Goal: Transaction & Acquisition: Subscribe to service/newsletter

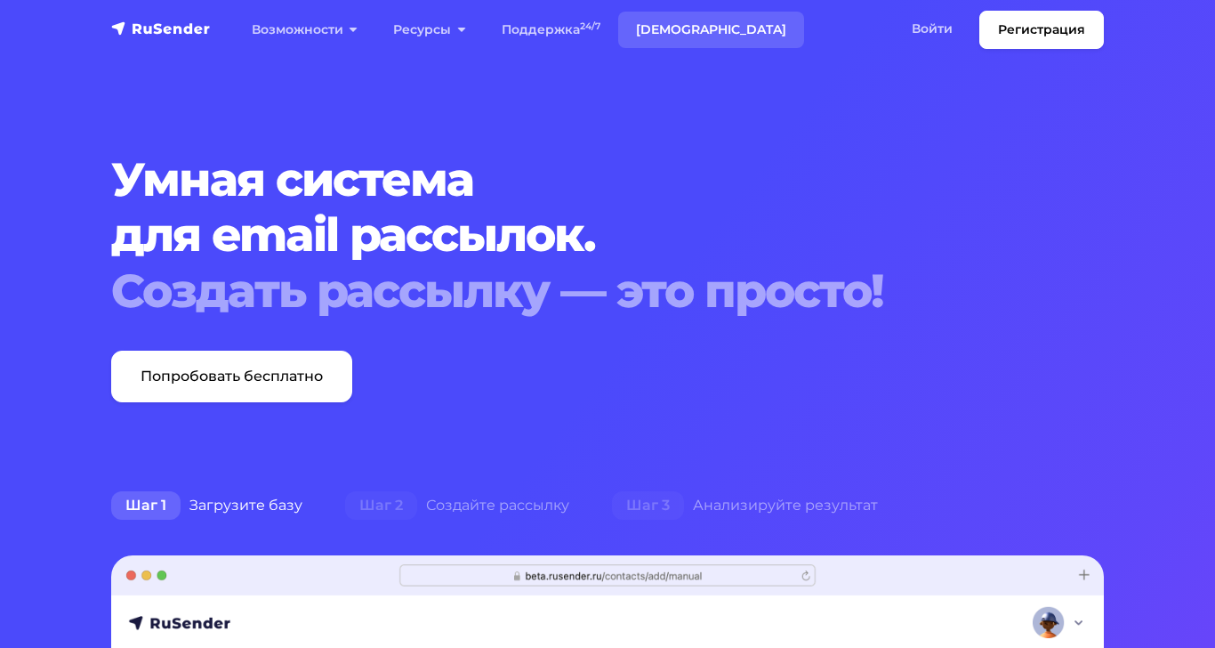
click at [671, 32] on link "[DEMOGRAPHIC_DATA]" at bounding box center [711, 30] width 186 height 36
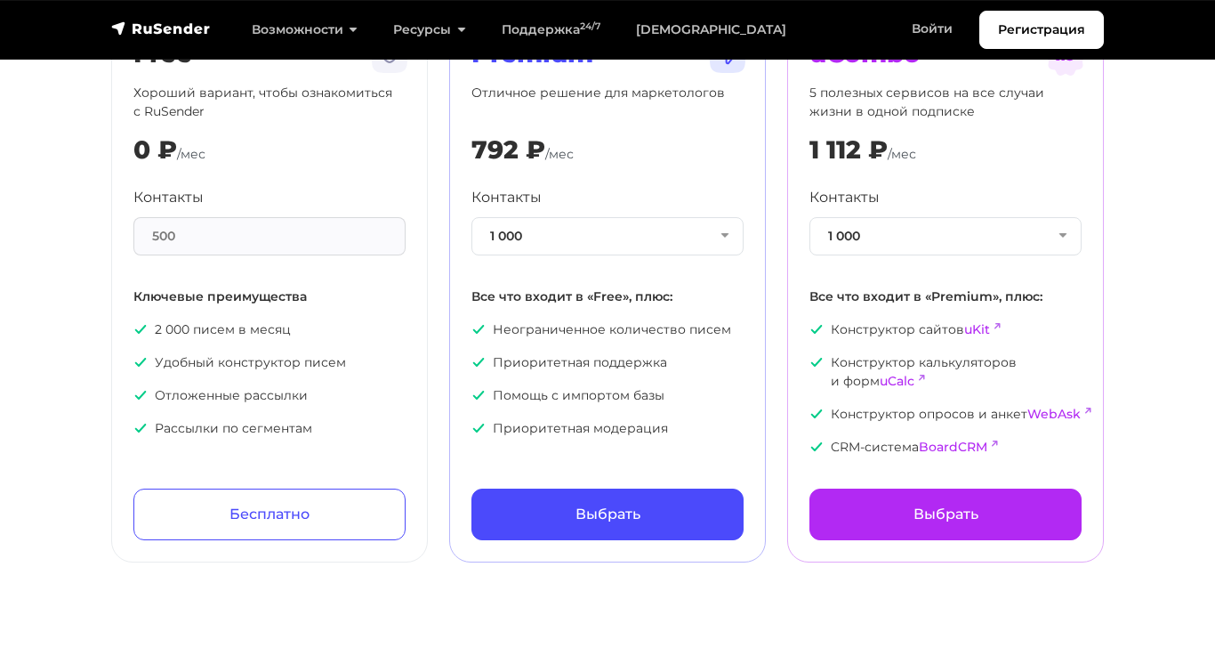
scroll to position [178, 0]
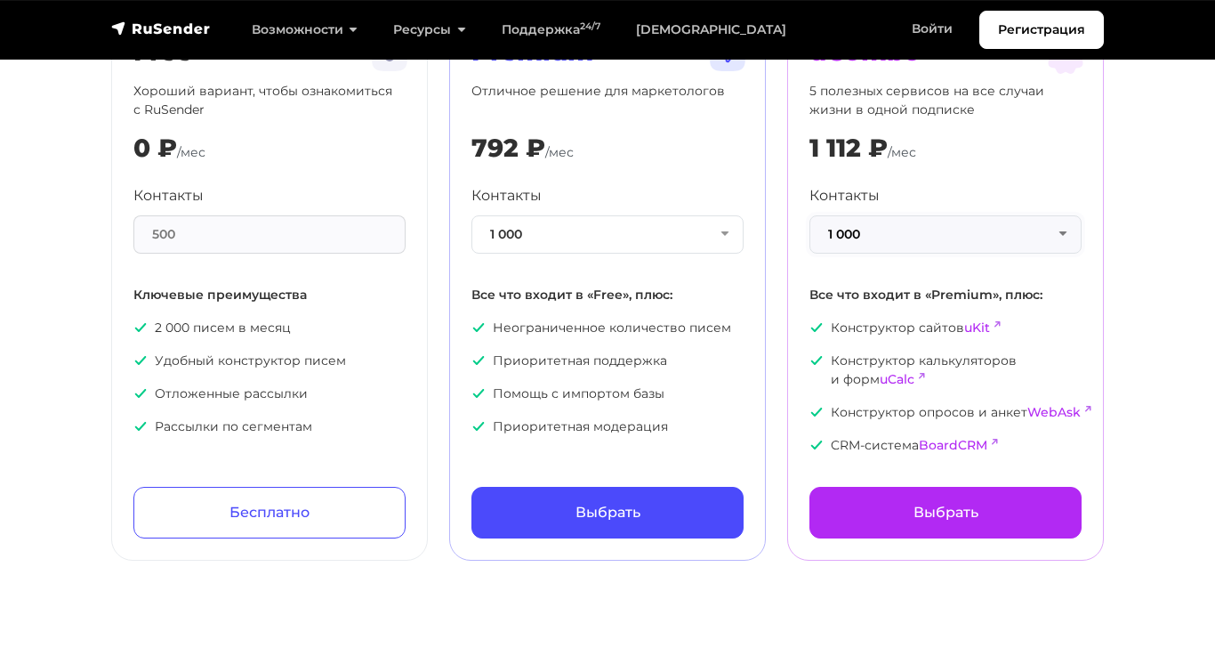
click at [947, 242] on button "1 000" at bounding box center [945, 234] width 272 height 38
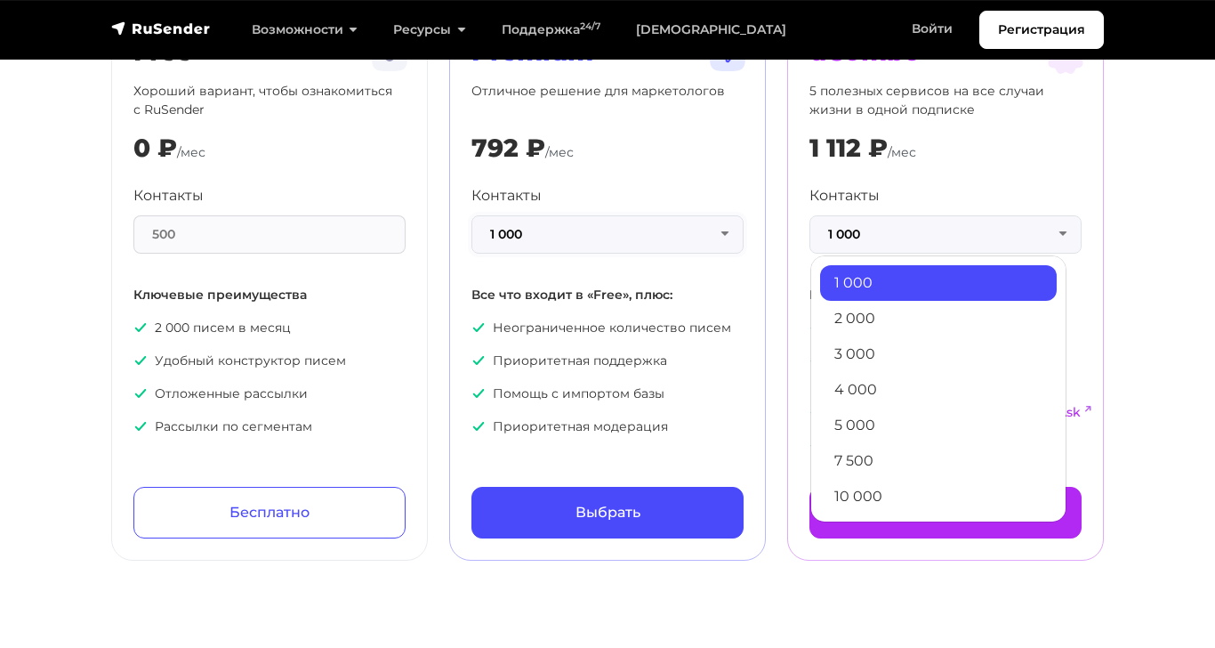
click at [632, 236] on button "1 000" at bounding box center [607, 234] width 272 height 38
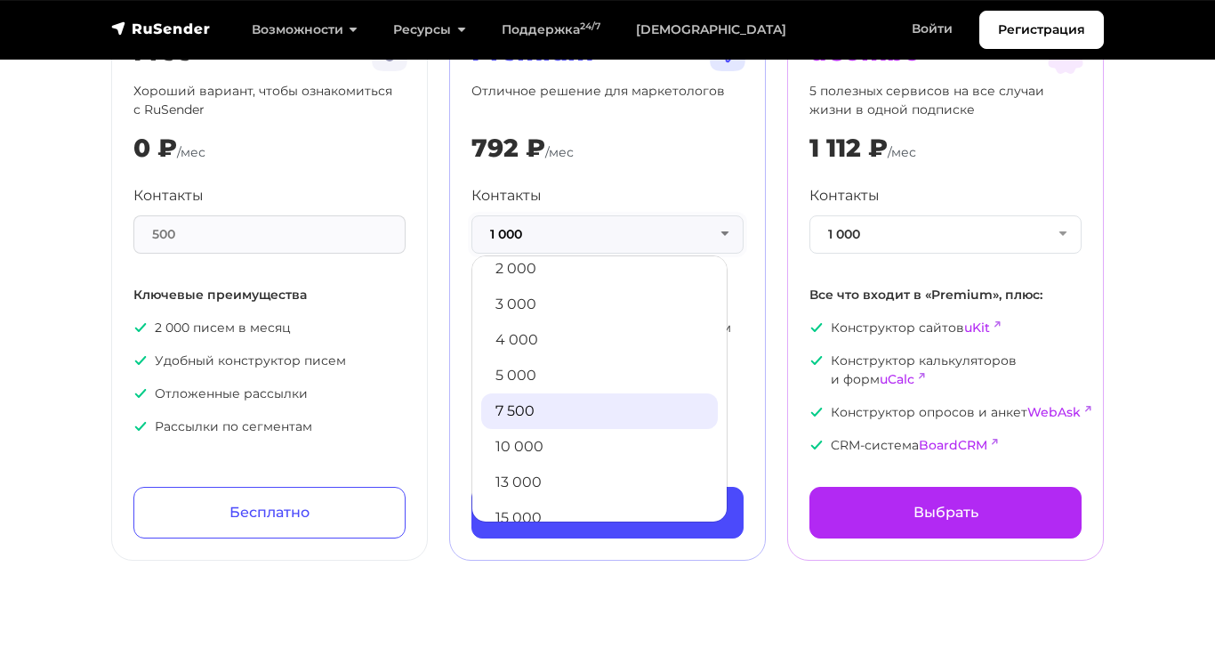
scroll to position [89, 0]
click at [566, 418] on link "10 000" at bounding box center [599, 408] width 237 height 36
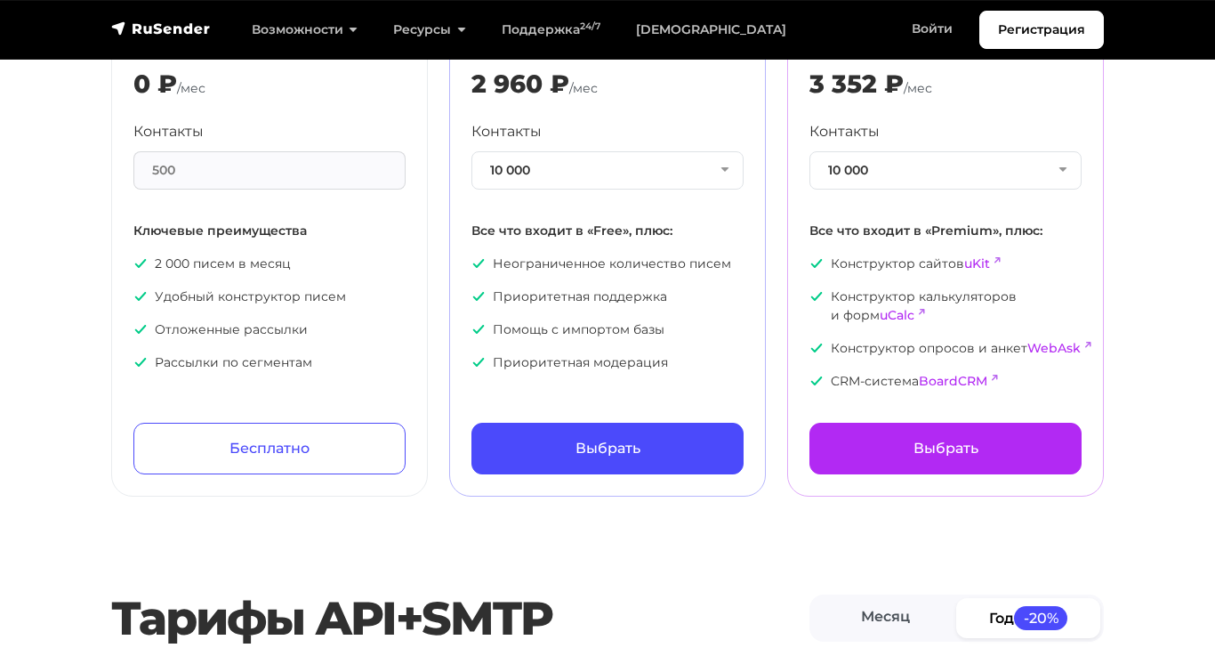
scroll to position [267, 0]
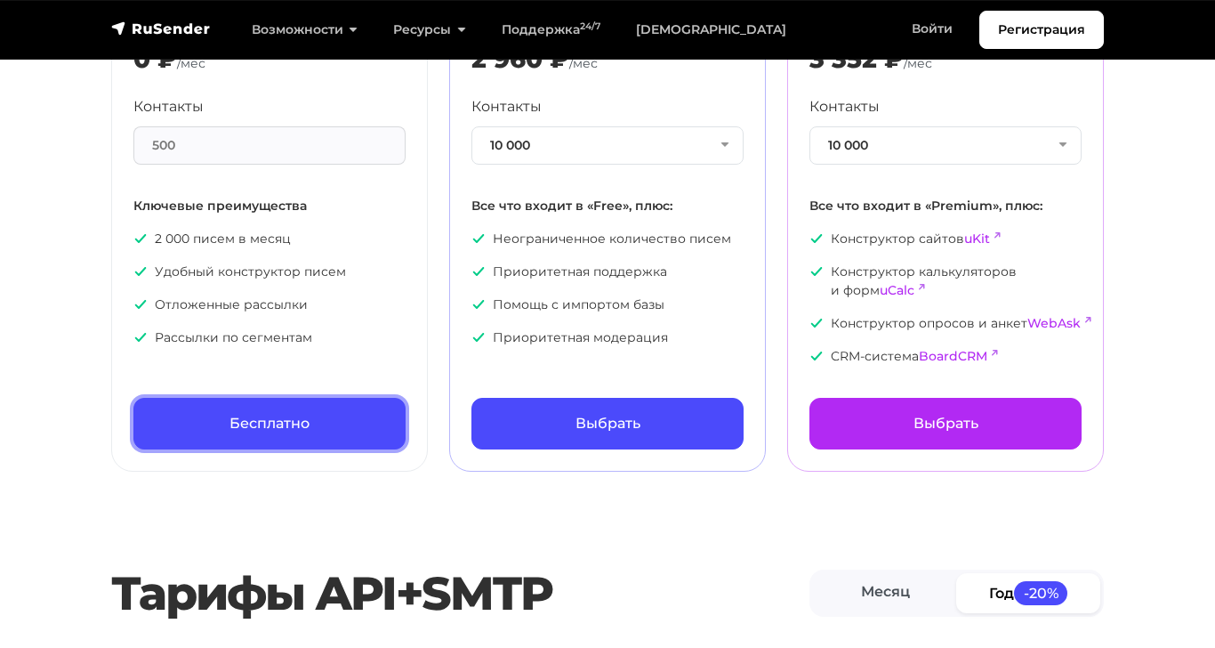
click at [271, 429] on link "Бесплатно" at bounding box center [269, 424] width 272 height 52
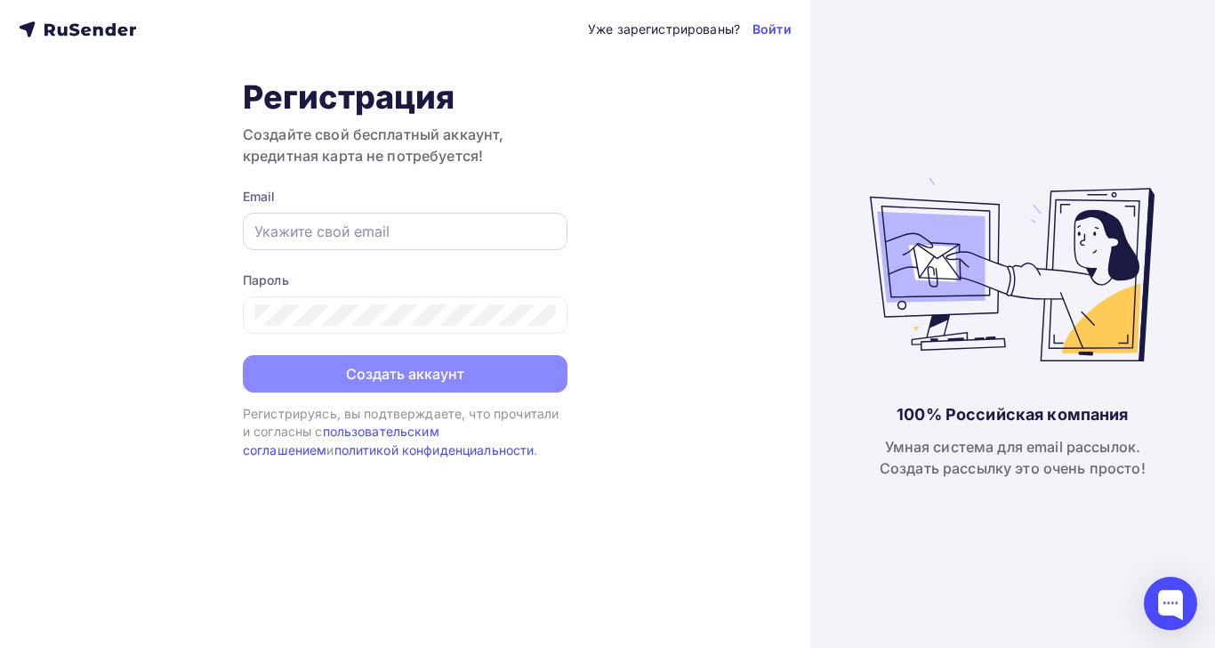
click at [390, 238] on input "text" at bounding box center [405, 231] width 302 height 21
click at [431, 222] on input "text" at bounding box center [405, 231] width 302 height 21
type input "kozyan4ik@gmail.com"
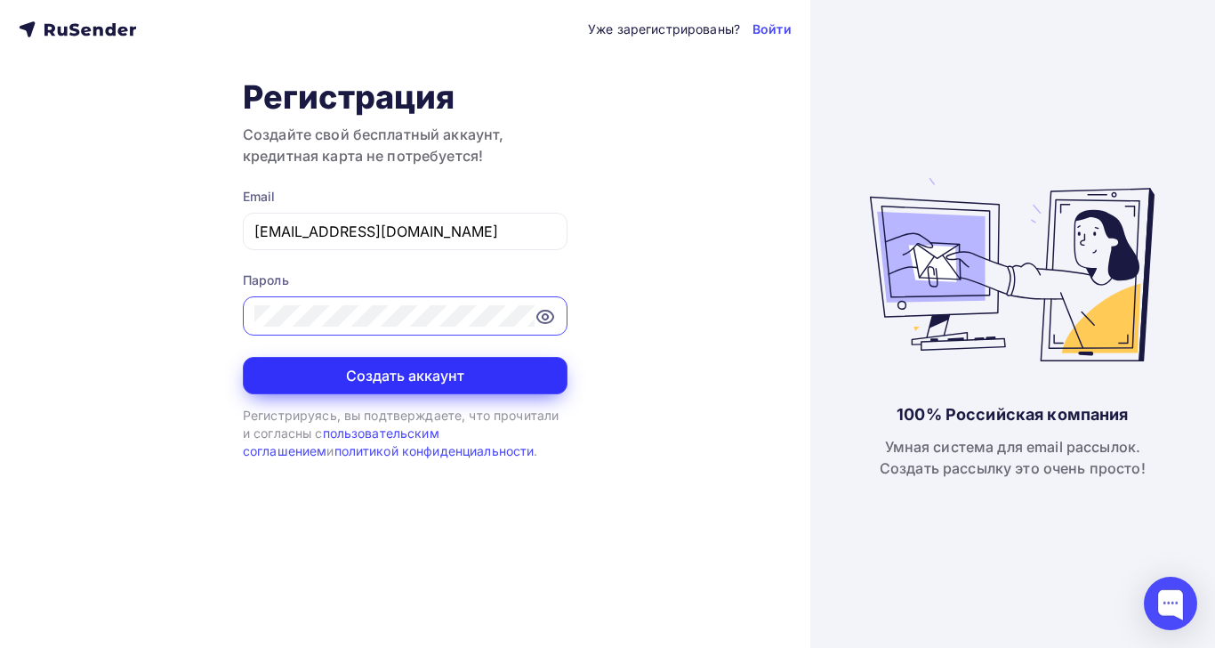
click at [383, 362] on button "Создать аккаунт" at bounding box center [405, 375] width 325 height 37
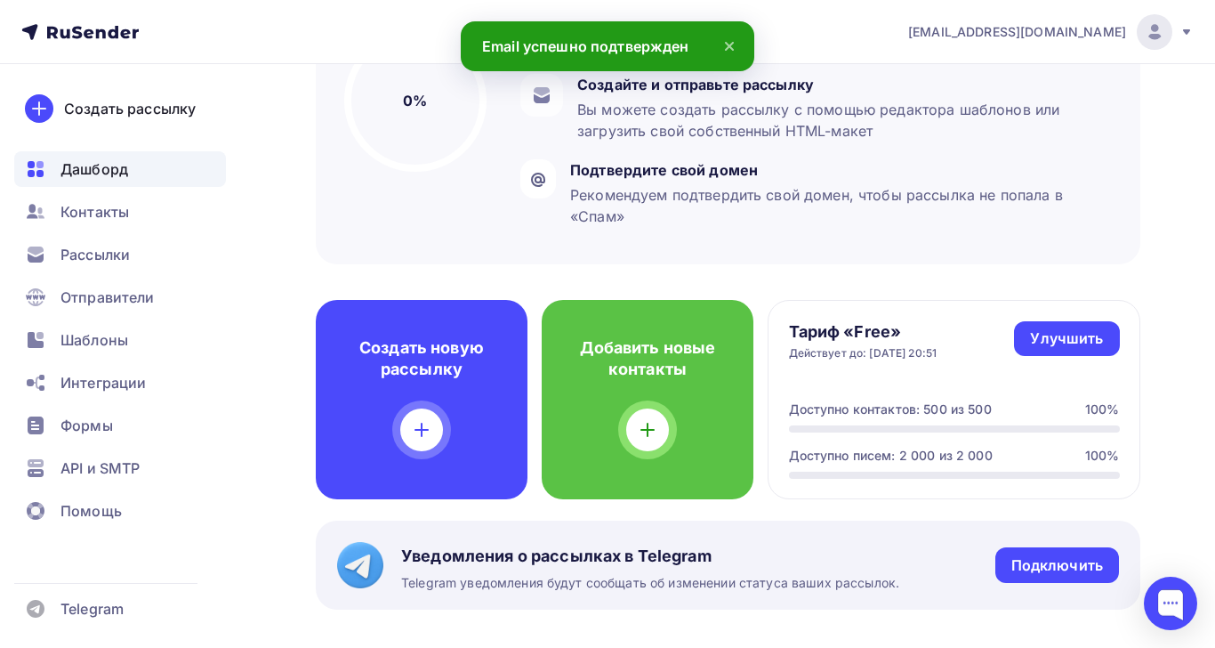
scroll to position [267, 0]
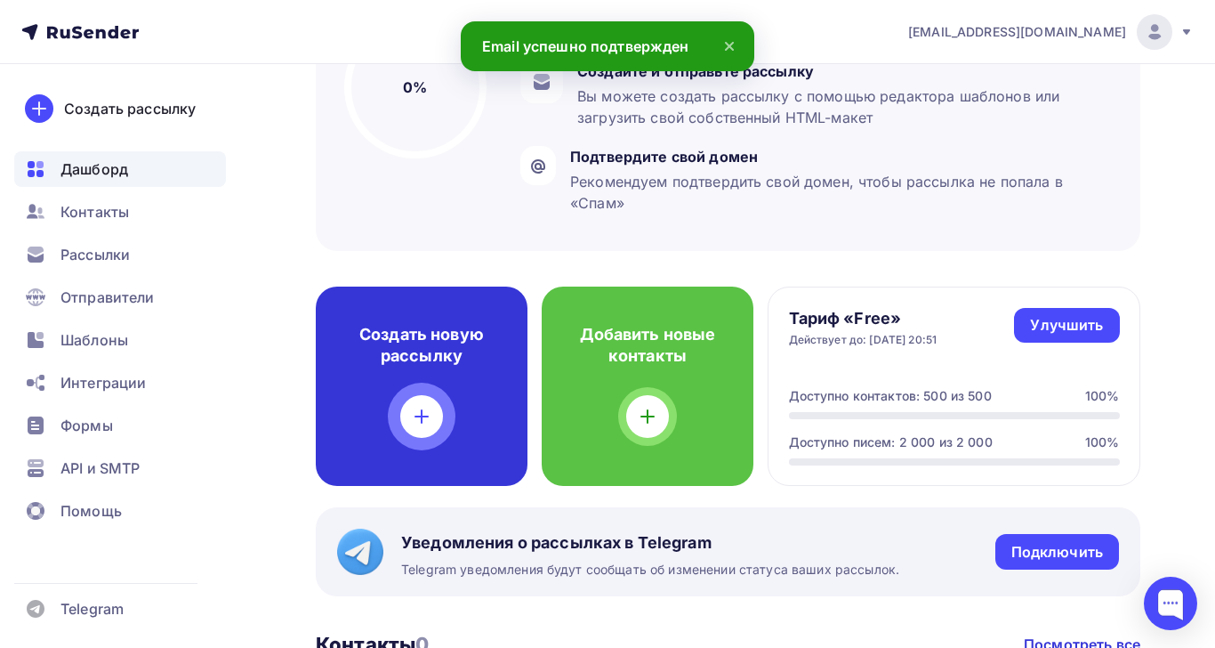
click at [436, 407] on div at bounding box center [421, 416] width 43 height 43
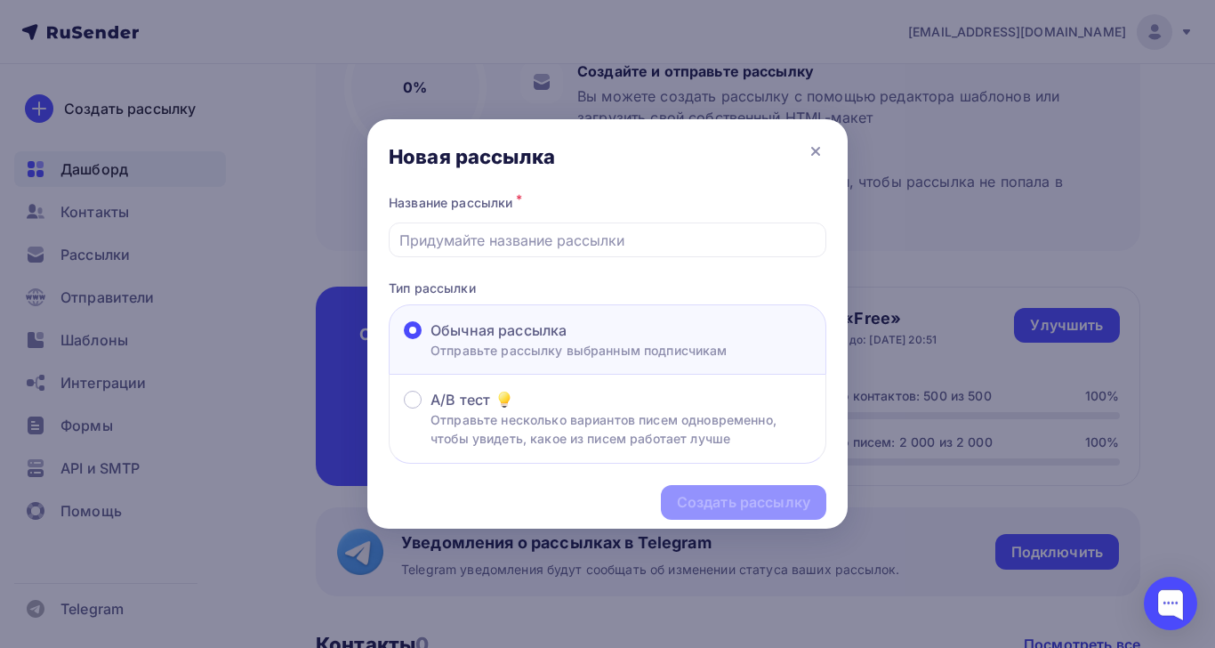
drag, startPoint x: 667, startPoint y: 324, endPoint x: 791, endPoint y: 428, distance: 161.6
click at [793, 424] on div "Новая рассылка Название рассылки * Тип рассылки Обычная рассылка Отправьте расс…" at bounding box center [607, 323] width 480 height 409
click at [732, 463] on div "Создать рассылку" at bounding box center [607, 501] width 480 height 77
click at [525, 229] on input "text" at bounding box center [607, 239] width 417 height 21
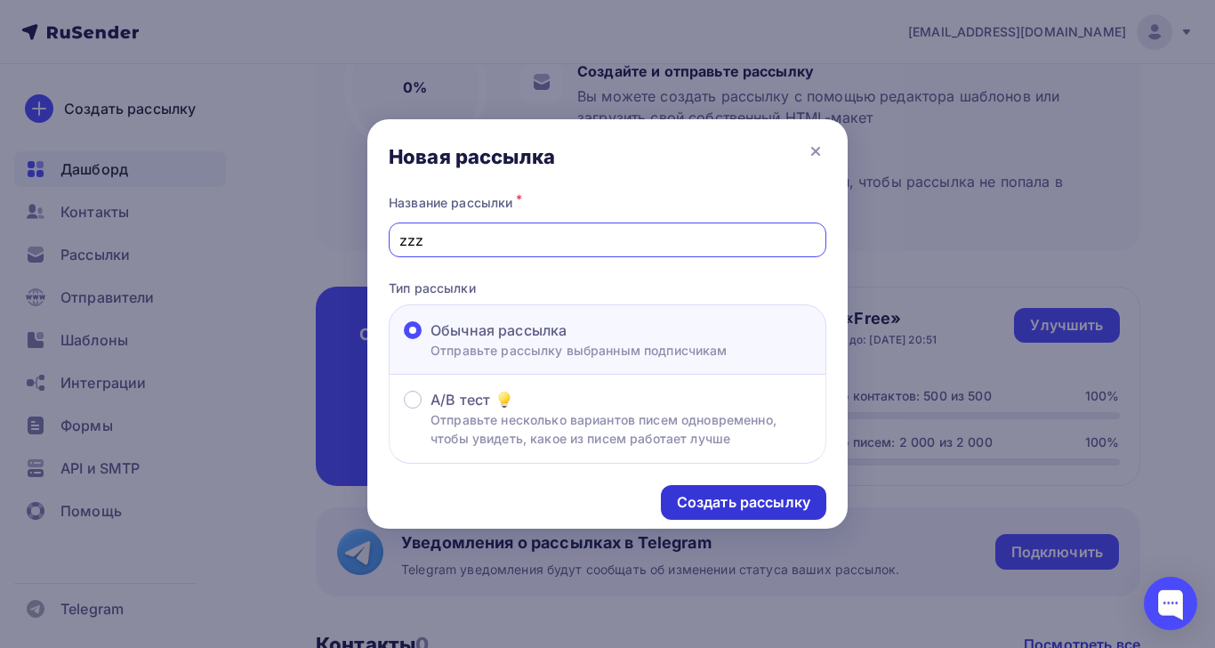
type input "zzz"
click at [712, 492] on div "Создать рассылку" at bounding box center [743, 502] width 133 height 20
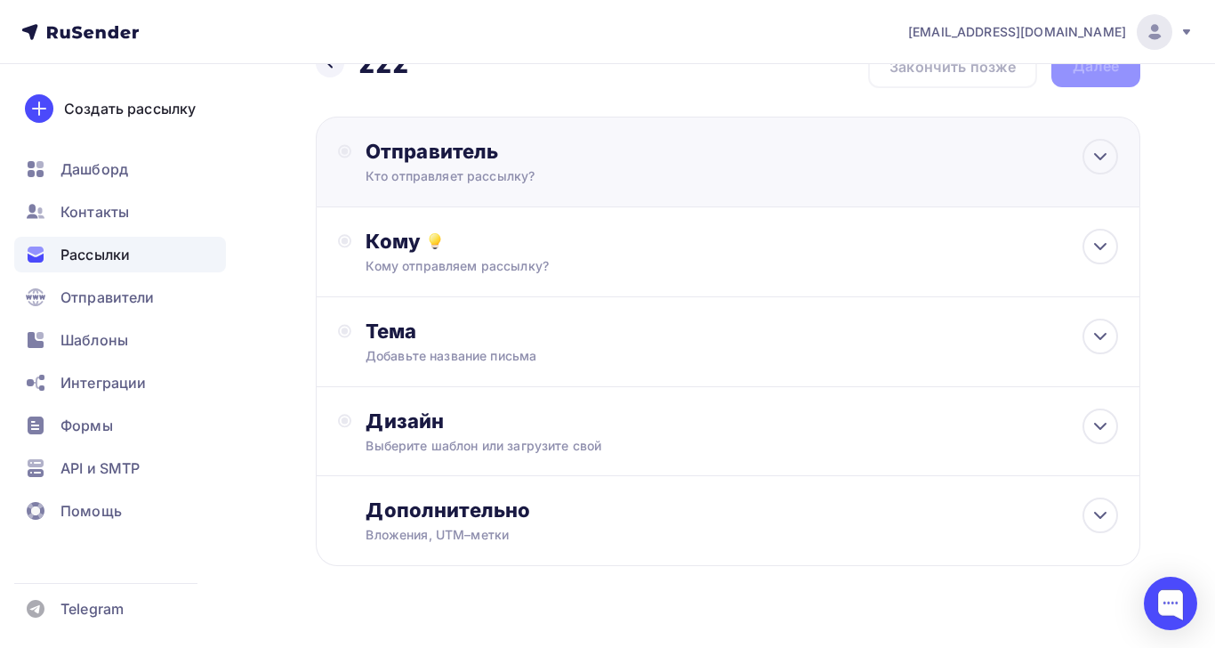
scroll to position [89, 0]
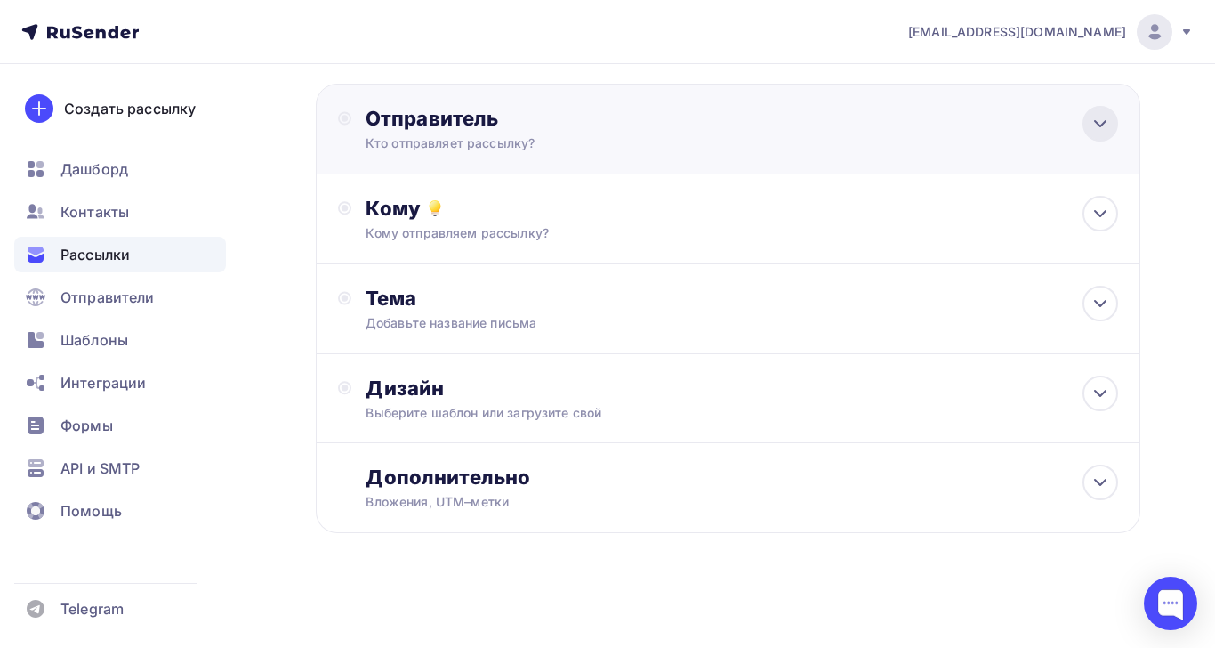
click at [1090, 113] on icon at bounding box center [1100, 123] width 21 height 21
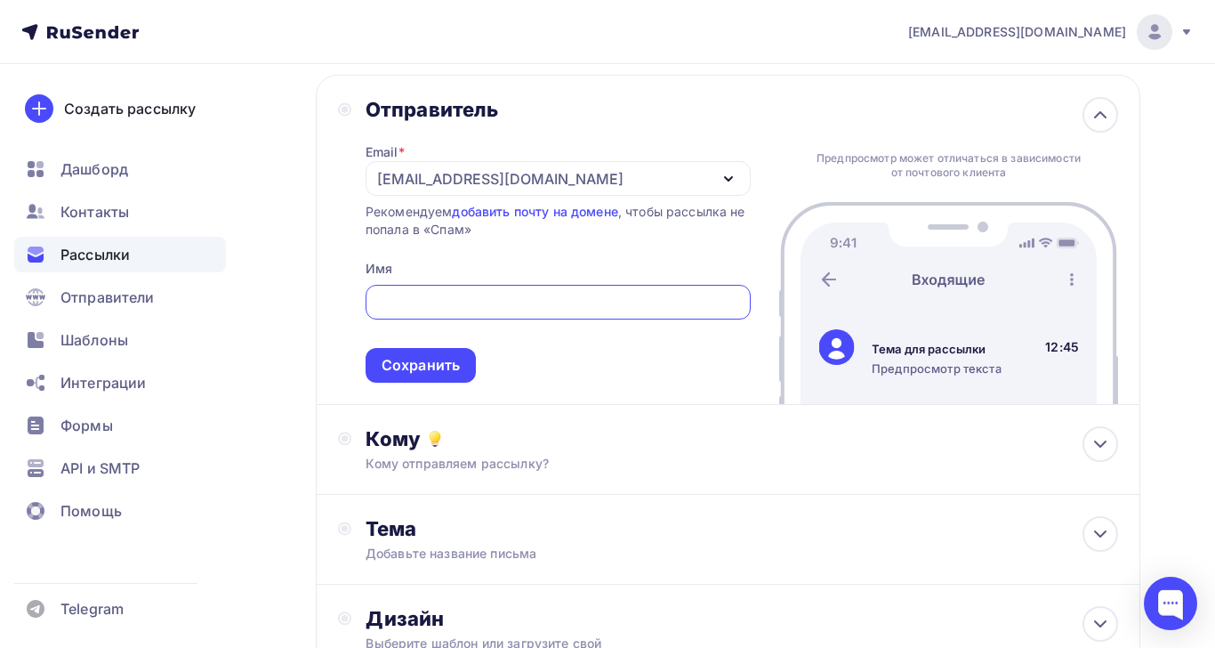
scroll to position [0, 0]
click at [698, 167] on div "kozyan4ik@gmail.com" at bounding box center [558, 178] width 385 height 35
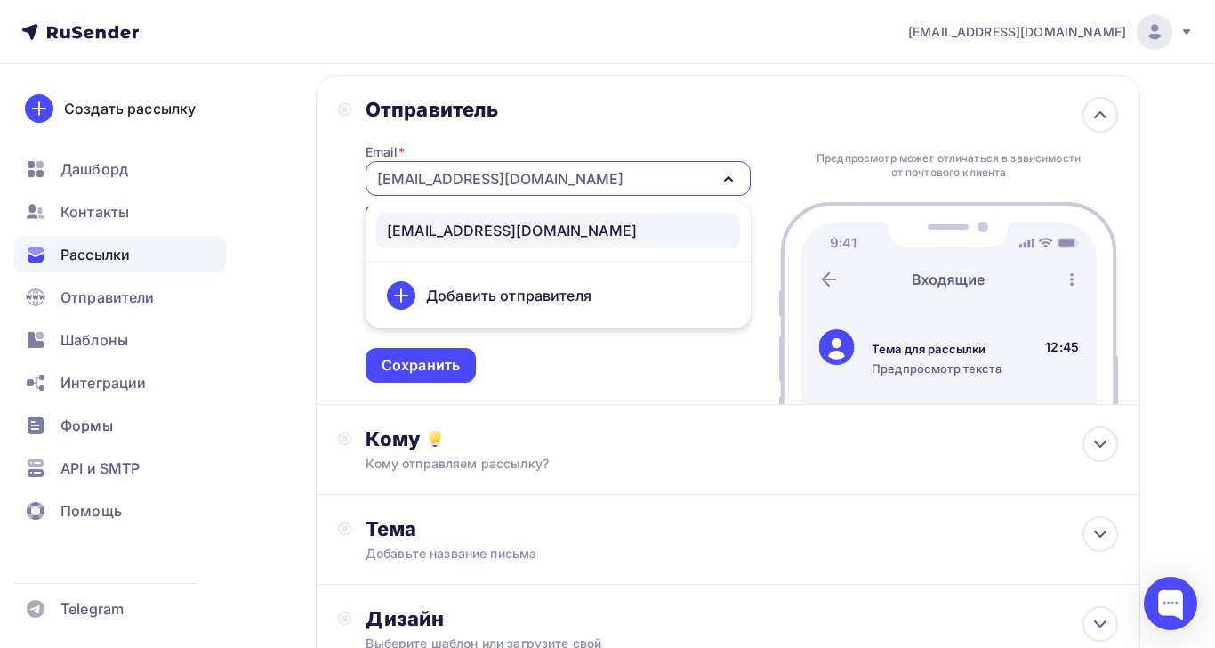
click at [814, 157] on div "Предпросмотр может отличаться в зависимости от почтового клиента" at bounding box center [949, 165] width 274 height 28
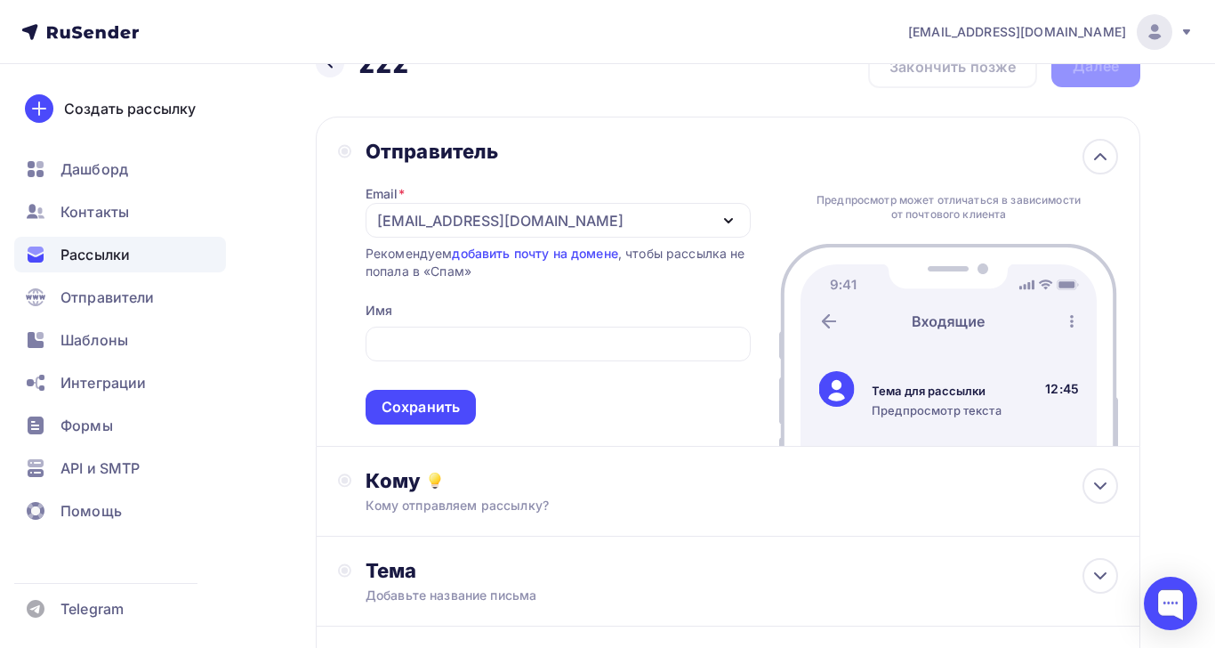
scroll to position [41, 0]
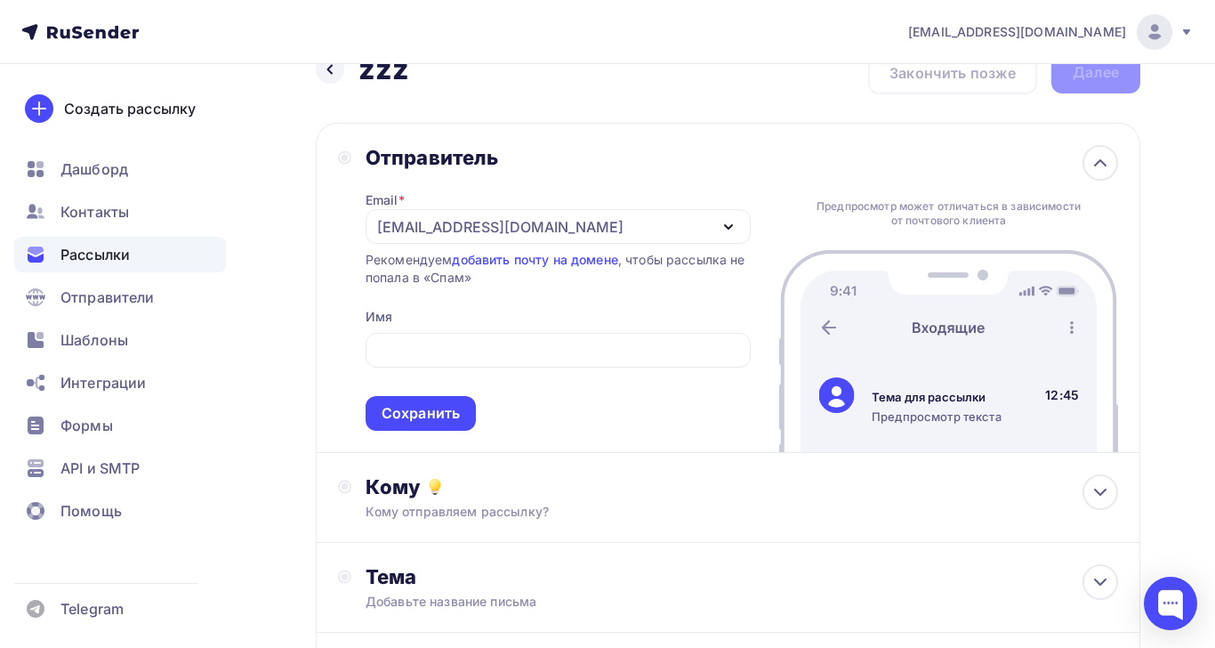
drag, startPoint x: 742, startPoint y: 196, endPoint x: 778, endPoint y: 229, distance: 49.7
click at [778, 229] on div "Отправитель Email * kozyan4ik@gmail.com kozyan4ik@gmail.com Добавить отправител…" at bounding box center [728, 288] width 825 height 330
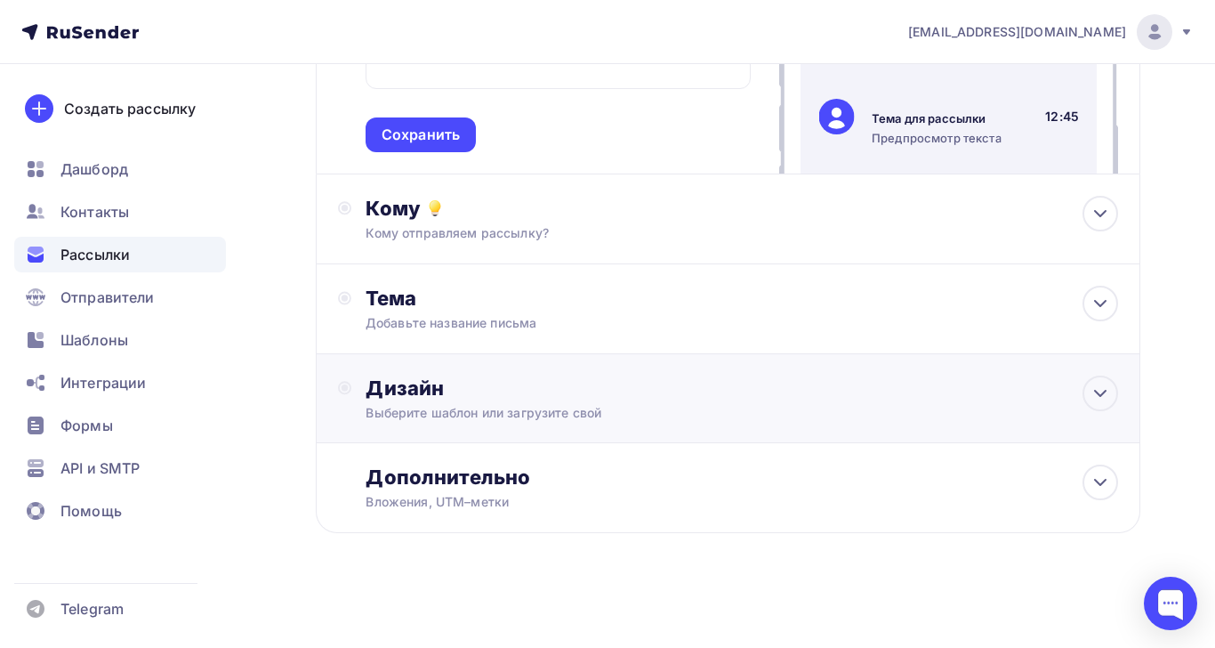
scroll to position [397, 0]
click at [718, 493] on div "Вложения, UTM–метки" at bounding box center [704, 502] width 677 height 18
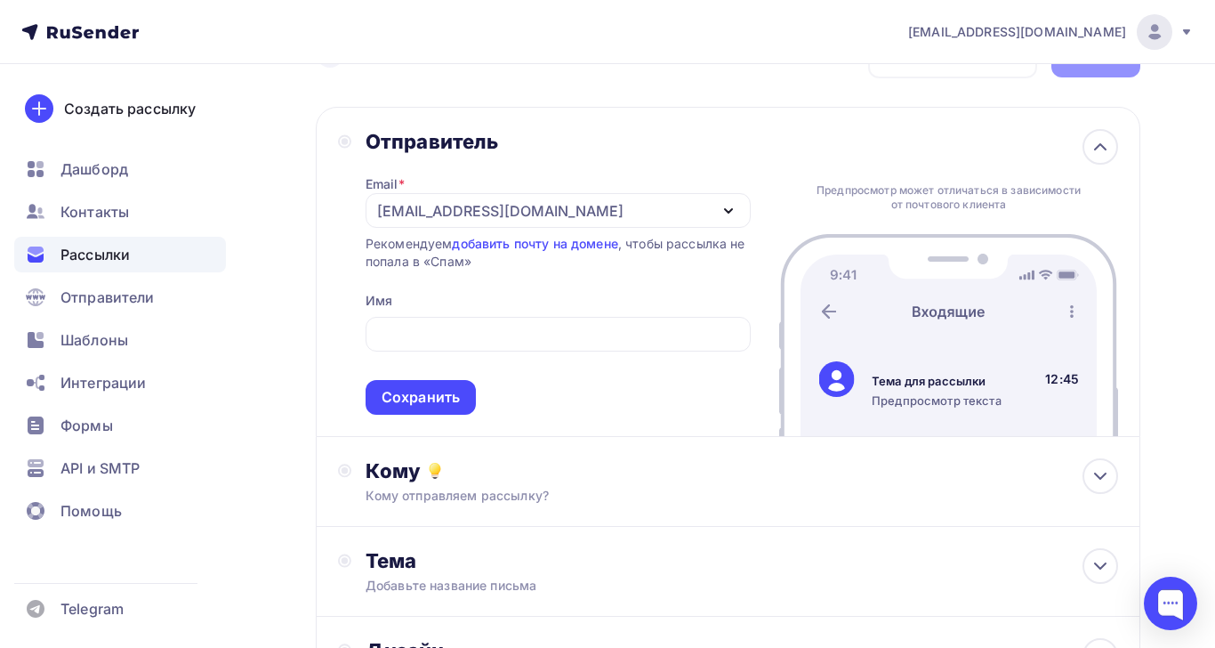
scroll to position [89, 0]
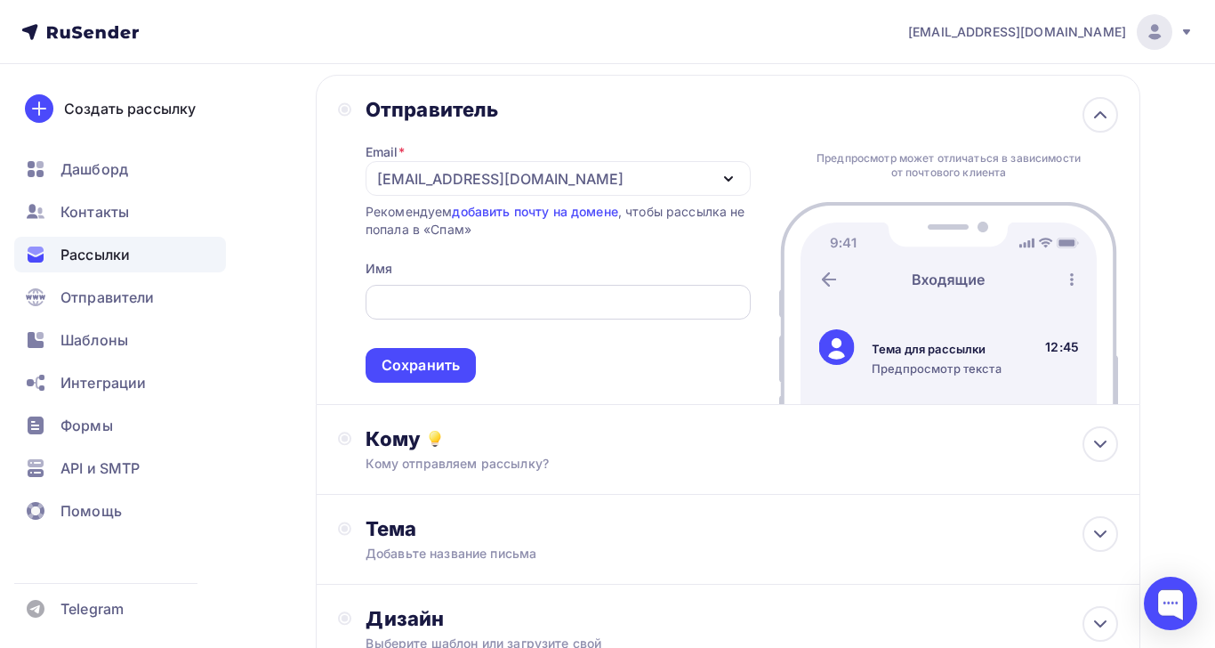
click at [433, 302] on input "text" at bounding box center [557, 302] width 365 height 21
type input "ghghhg"
click at [927, 322] on div "ghghhg" at bounding box center [937, 328] width 130 height 21
click at [690, 179] on div "kozyan4ik@gmail.com" at bounding box center [558, 178] width 385 height 35
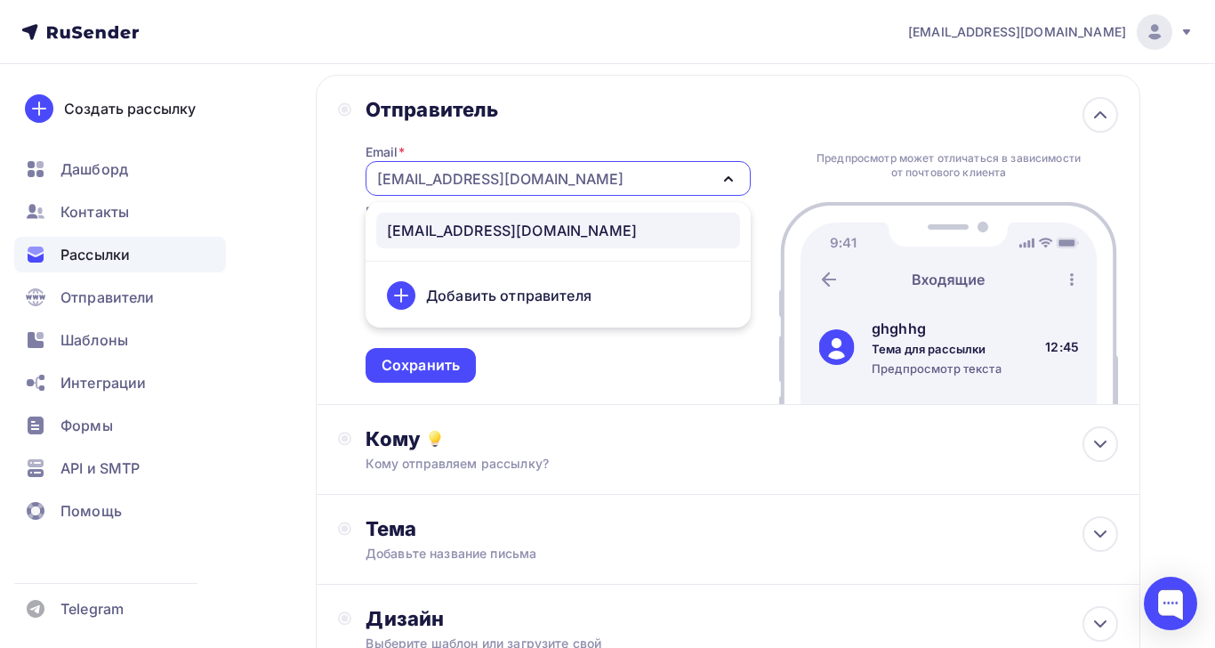
click at [543, 300] on div "Добавить отправителя" at bounding box center [508, 295] width 165 height 21
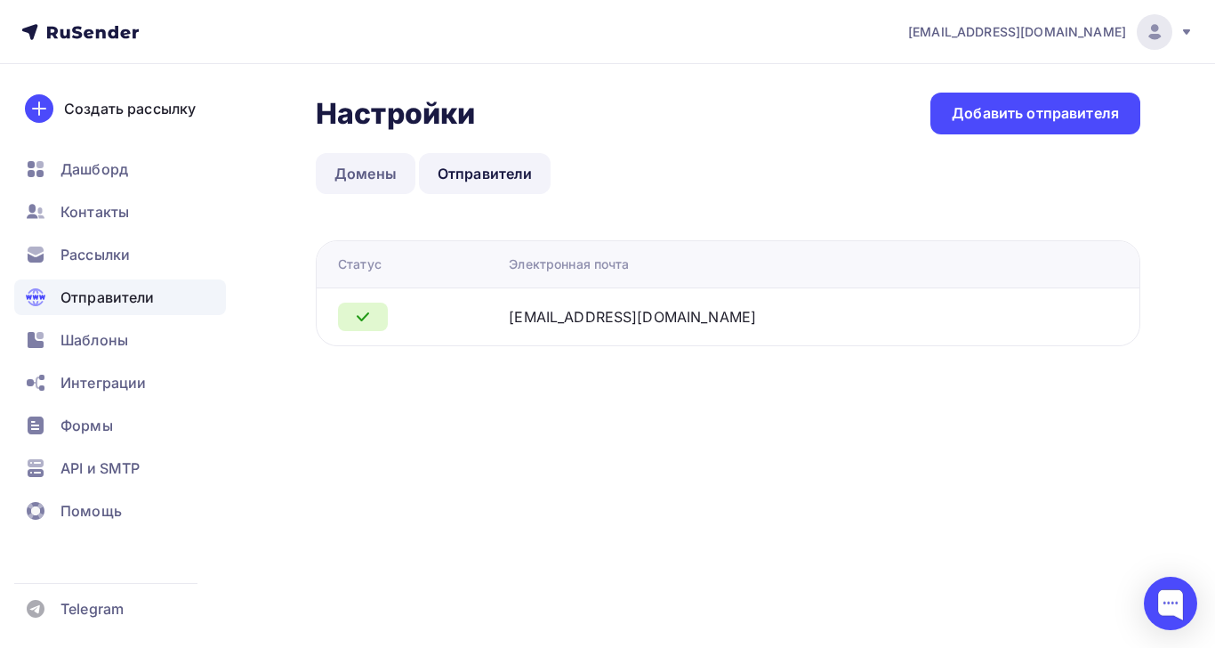
click at [385, 172] on link "Домены" at bounding box center [366, 173] width 100 height 41
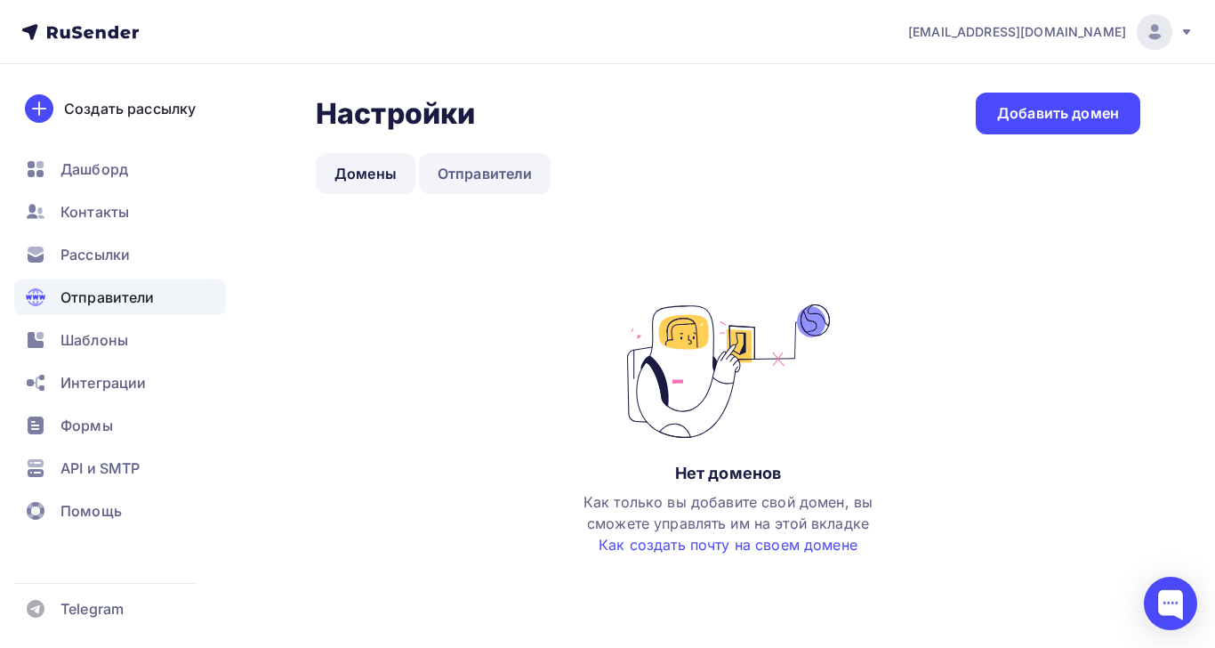
click at [523, 173] on link "Отправители" at bounding box center [485, 173] width 133 height 41
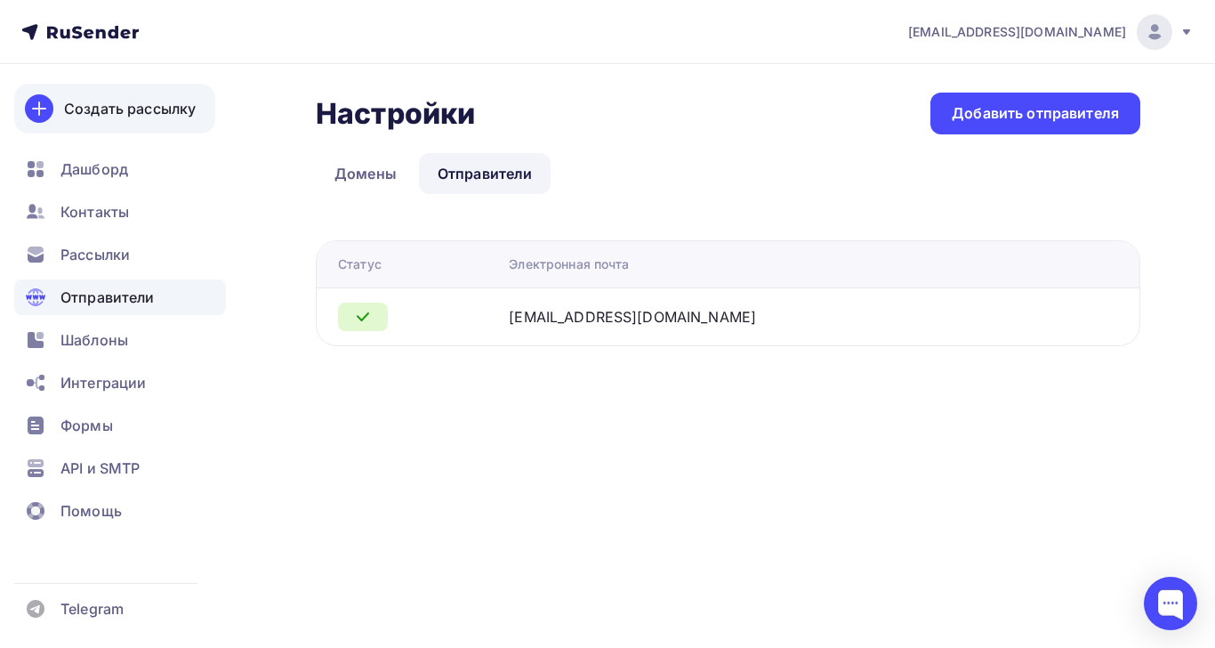
click at [148, 109] on div "Создать рассылку" at bounding box center [130, 108] width 132 height 21
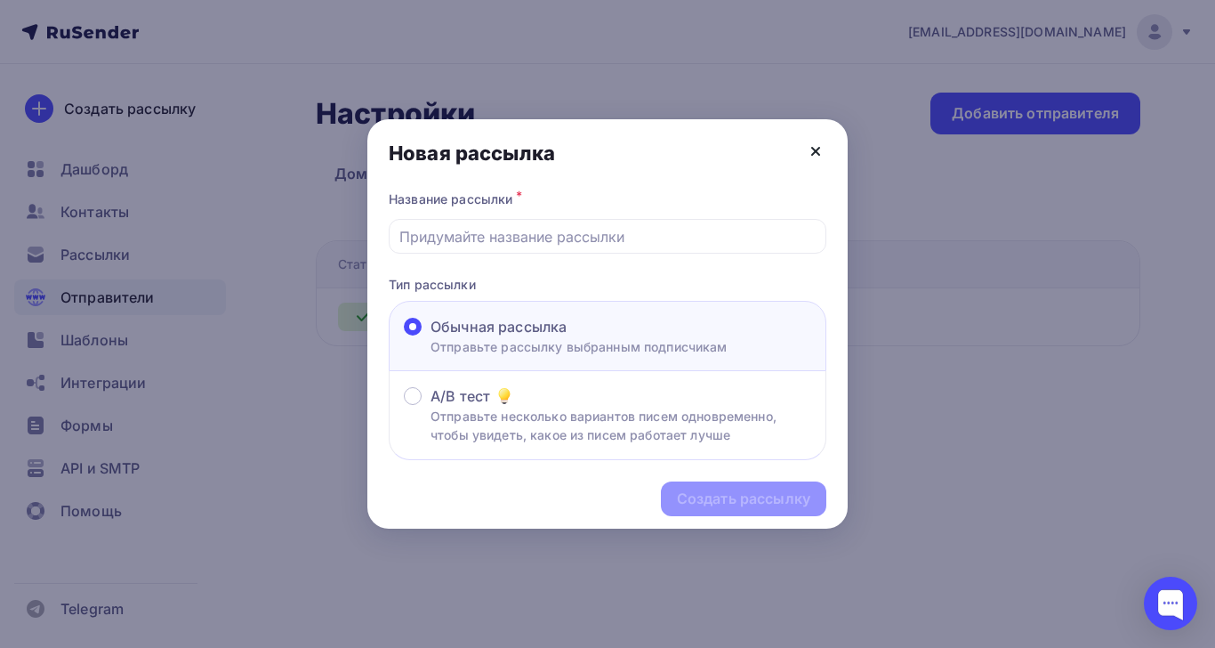
click at [811, 141] on icon at bounding box center [815, 151] width 21 height 21
